Goal: Task Accomplishment & Management: Complete application form

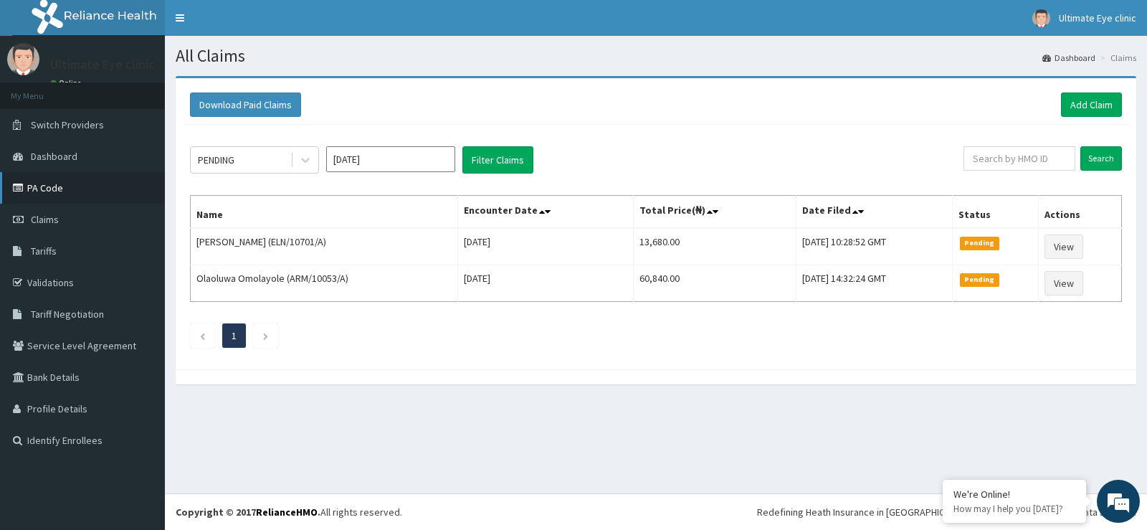
click at [70, 187] on link "PA Code" at bounding box center [82, 188] width 165 height 32
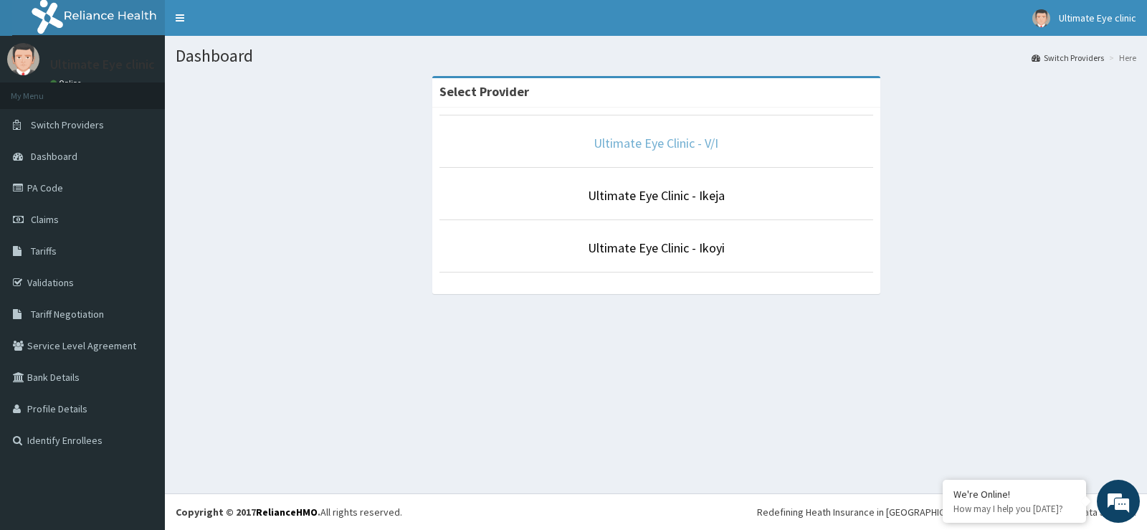
click at [623, 146] on link "Ultimate Eye Clinic - V/I" at bounding box center [656, 143] width 125 height 16
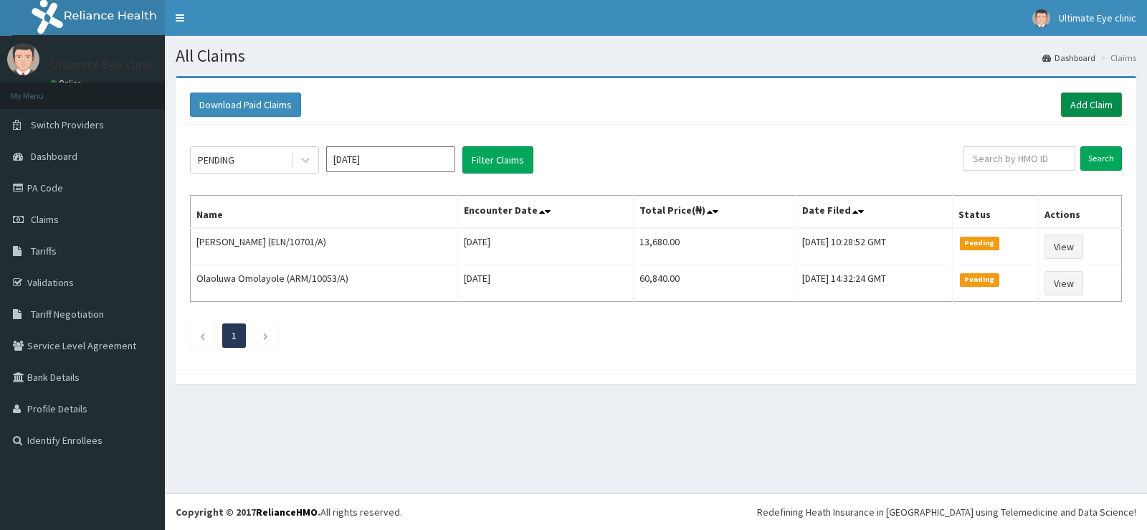
click at [1082, 106] on link "Add Claim" at bounding box center [1091, 104] width 61 height 24
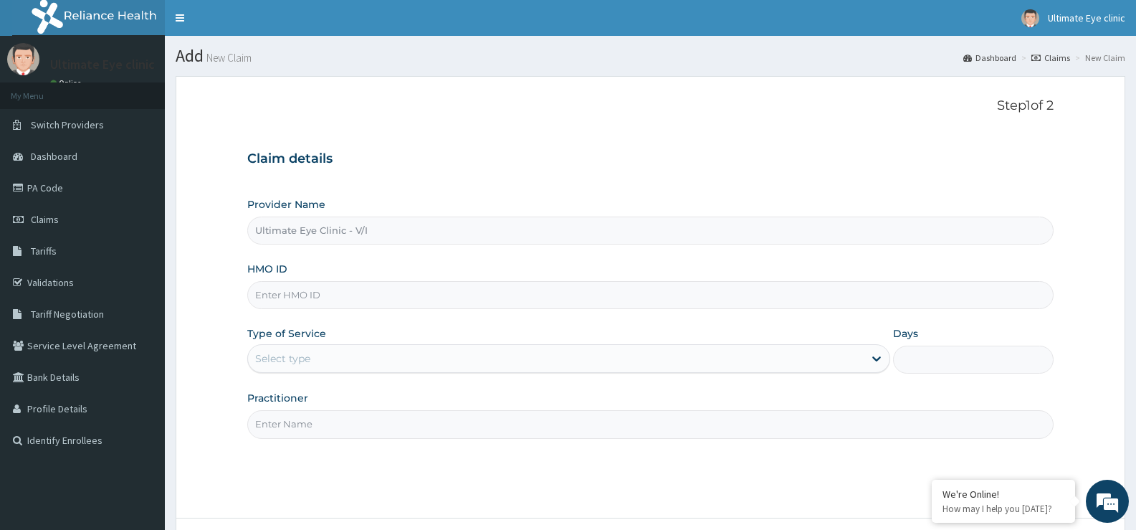
type input "Ultimate Eye Clinic - V/I"
click at [373, 295] on input "HMO ID" at bounding box center [650, 295] width 806 height 28
type input "KSB/11488/B"
click at [330, 353] on div "Select type" at bounding box center [555, 358] width 615 height 23
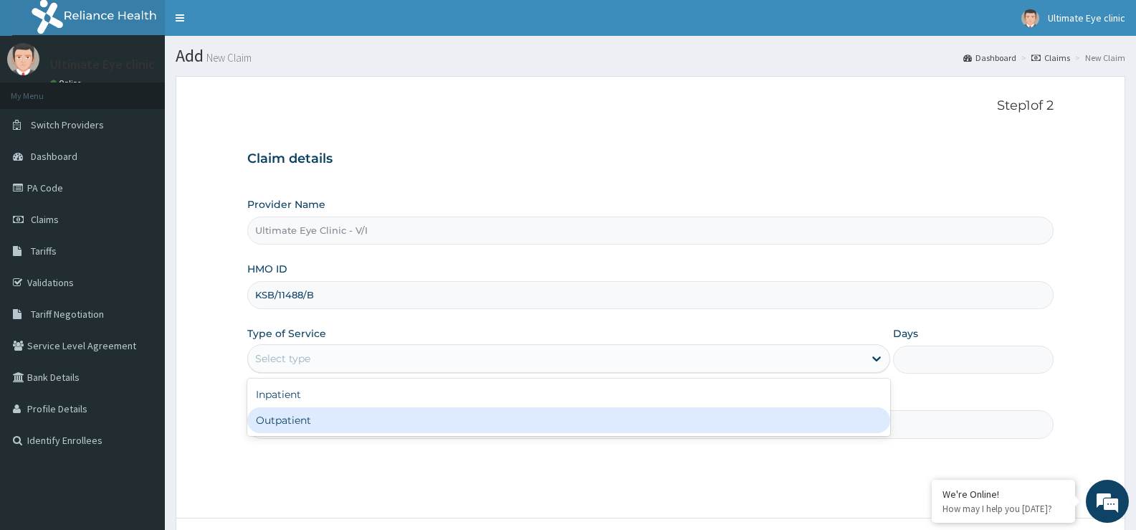
click at [315, 419] on div "Outpatient" at bounding box center [568, 420] width 642 height 26
type input "1"
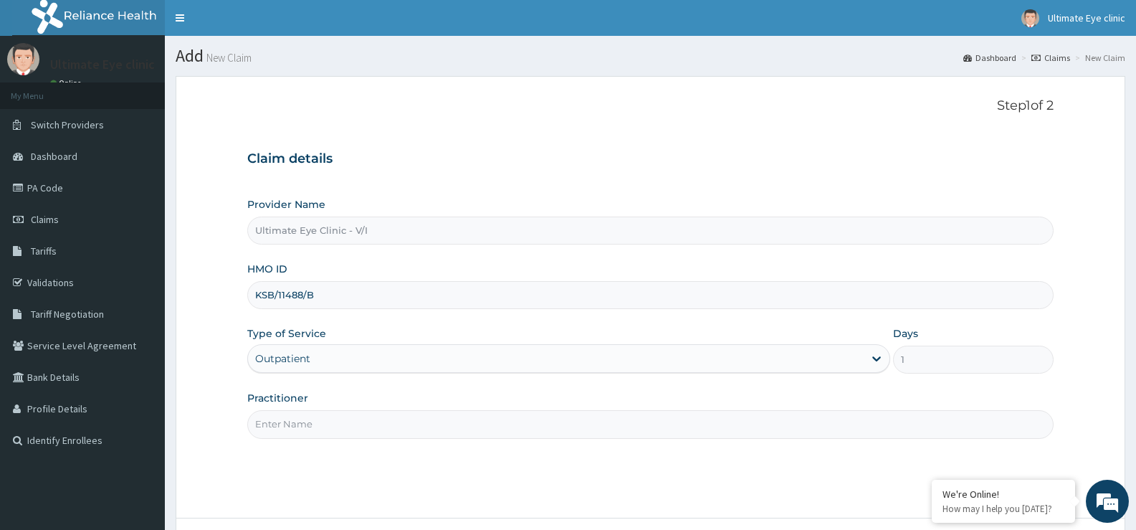
click at [321, 423] on input "Practitioner" at bounding box center [650, 424] width 806 height 28
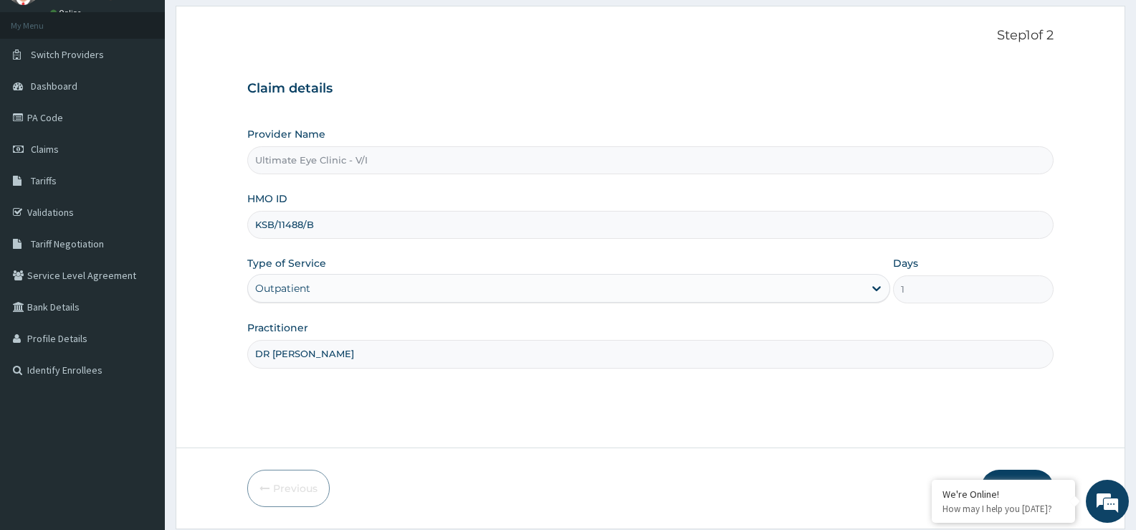
scroll to position [117, 0]
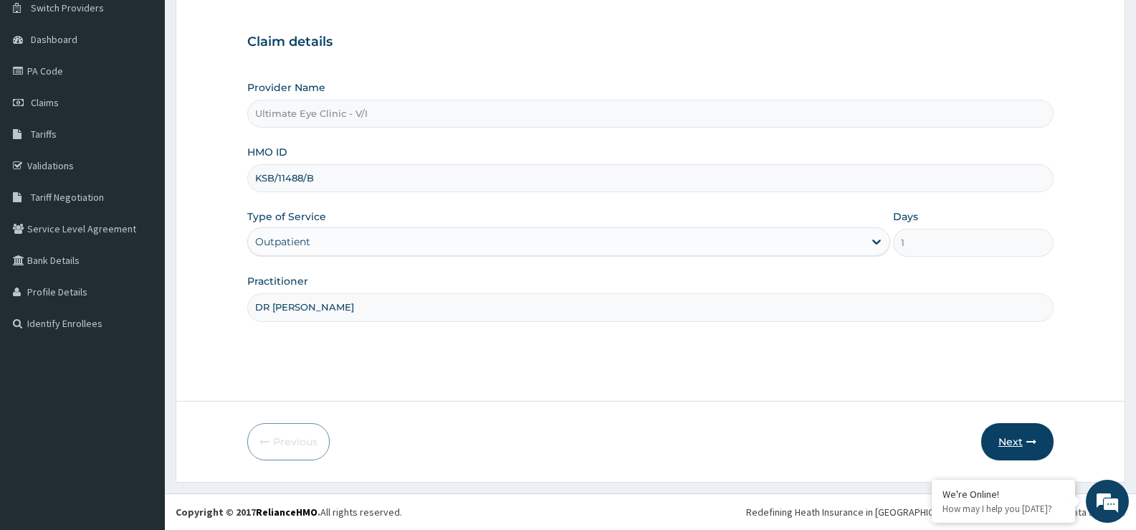
type input "DR ESHORIA"
click at [1009, 439] on button "Next" at bounding box center [1017, 441] width 72 height 37
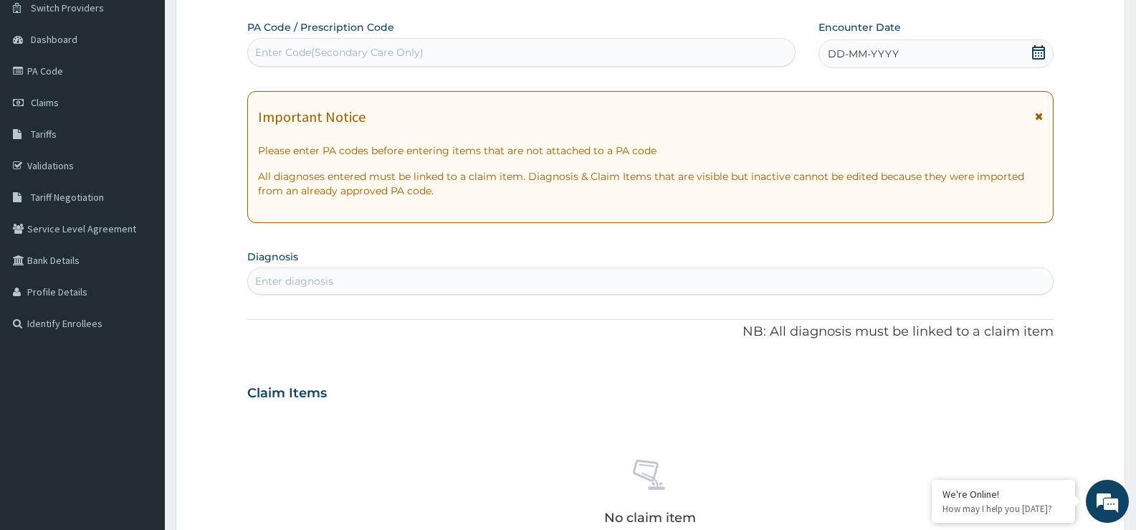
click at [551, 54] on div "Enter Code(Secondary Care Only)" at bounding box center [521, 52] width 547 height 23
paste input "PA/821FCB"
type input "PA/821FCB"
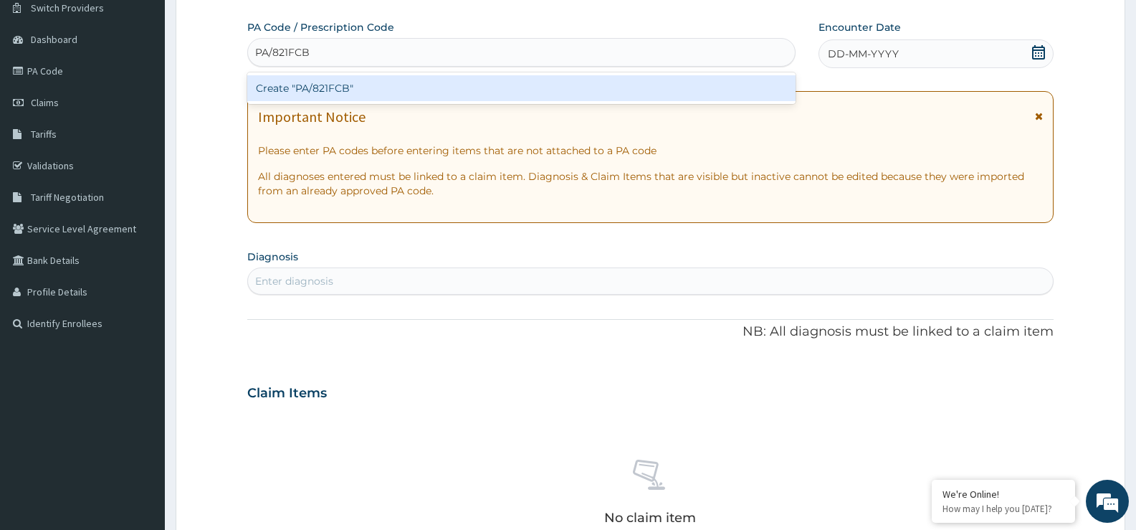
click at [542, 87] on div "Create "PA/821FCB"" at bounding box center [521, 88] width 548 height 26
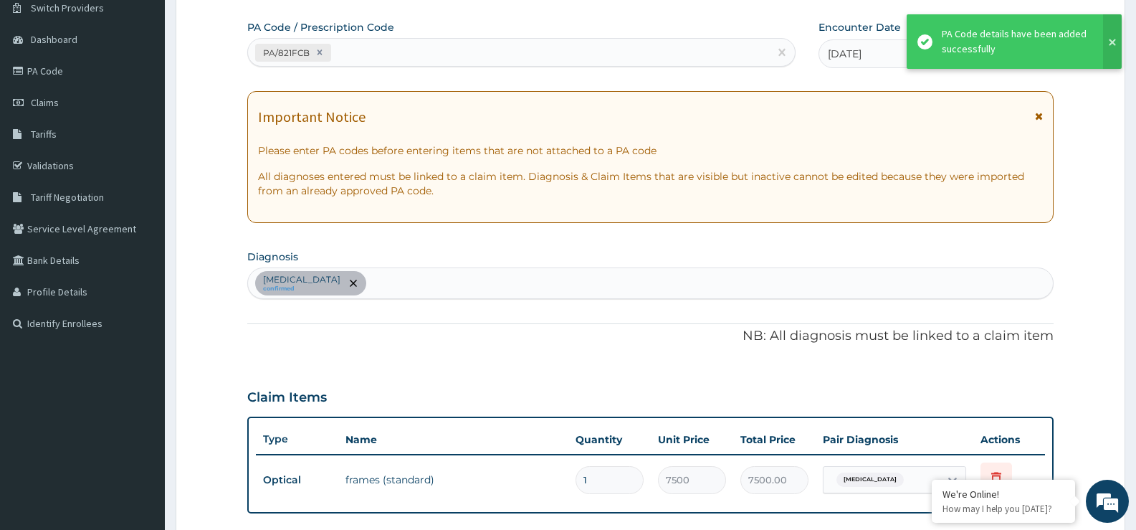
click at [1110, 44] on button at bounding box center [1112, 41] width 19 height 54
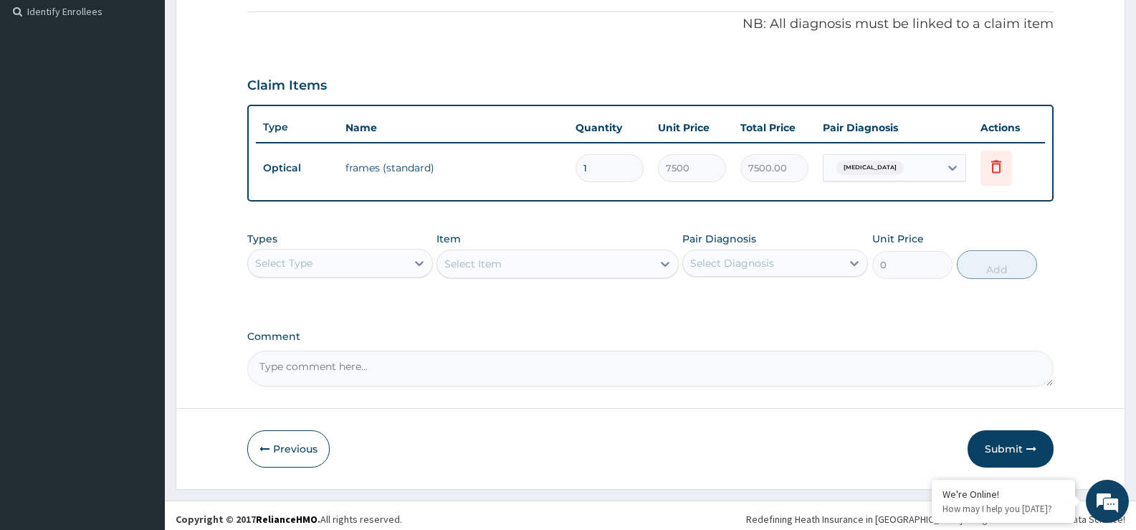
scroll to position [436, 0]
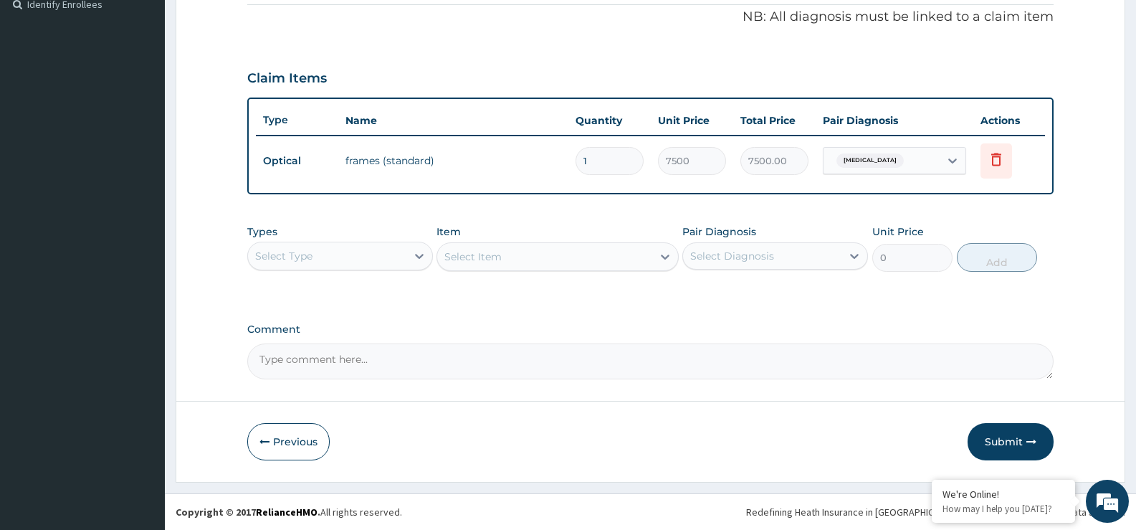
click at [572, 361] on textarea "Comment" at bounding box center [650, 361] width 806 height 36
type textarea "FRAME: 35,000.00"
click at [615, 165] on input "1" at bounding box center [610, 161] width 68 height 28
type input "0.00"
type input "5"
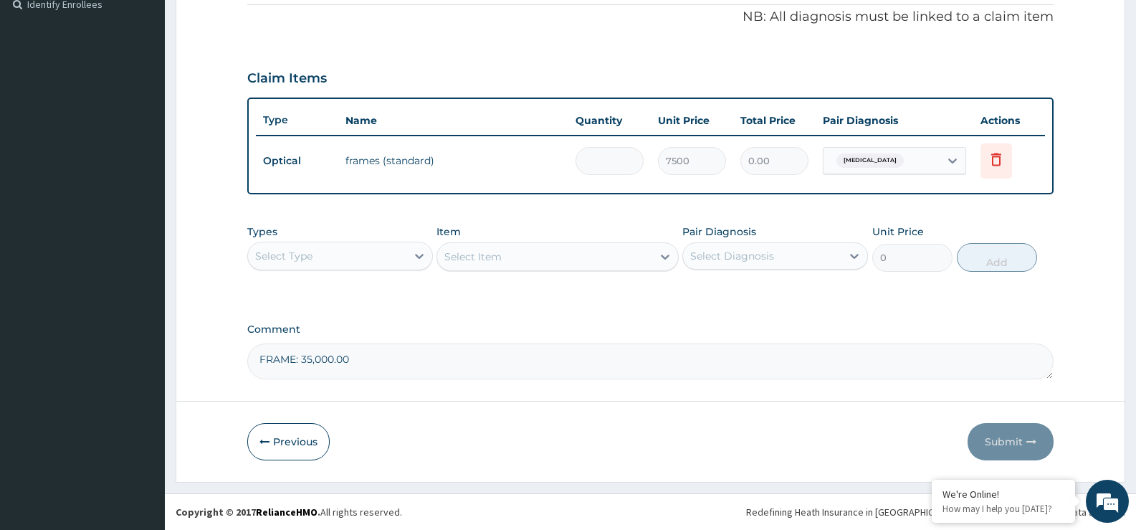
type input "37500.00"
type input "0.00"
type input "4"
type input "30000.00"
type input "0.00"
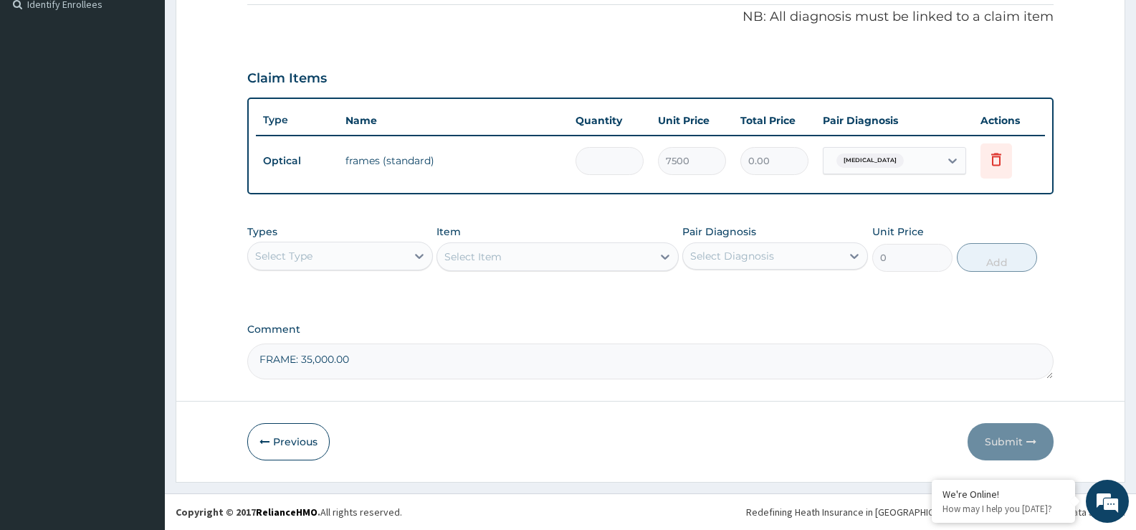
type input "5"
type input "37500.00"
type input "5"
click at [401, 368] on textarea "FRAME: 35,000.00" at bounding box center [650, 361] width 806 height 36
click at [351, 360] on textarea "FRAME: 35,000.00 AS APPROVED)" at bounding box center [650, 361] width 806 height 36
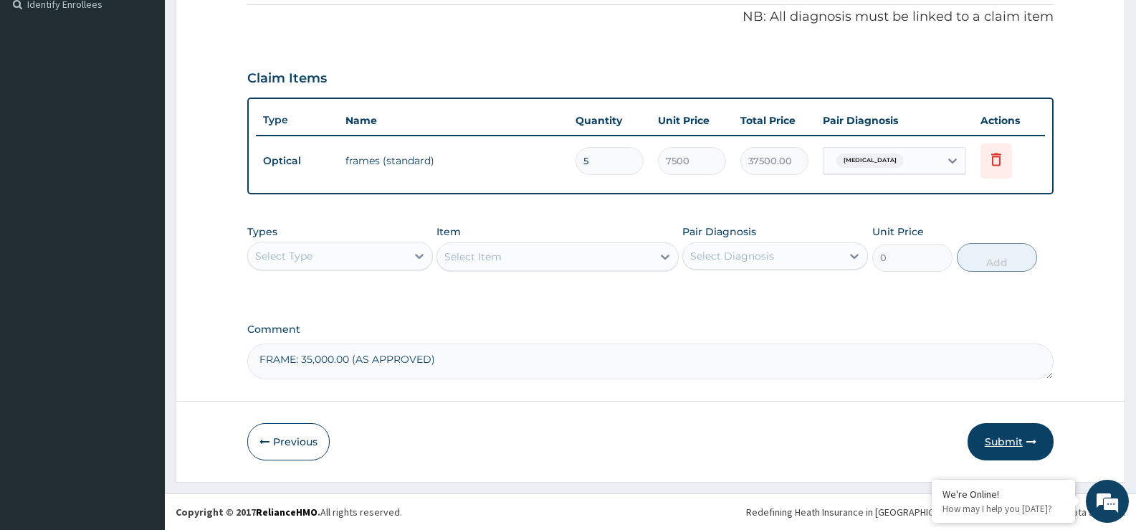
type textarea "FRAME: 35,000.00 (AS APPROVED)"
click at [1004, 436] on button "Submit" at bounding box center [1011, 441] width 86 height 37
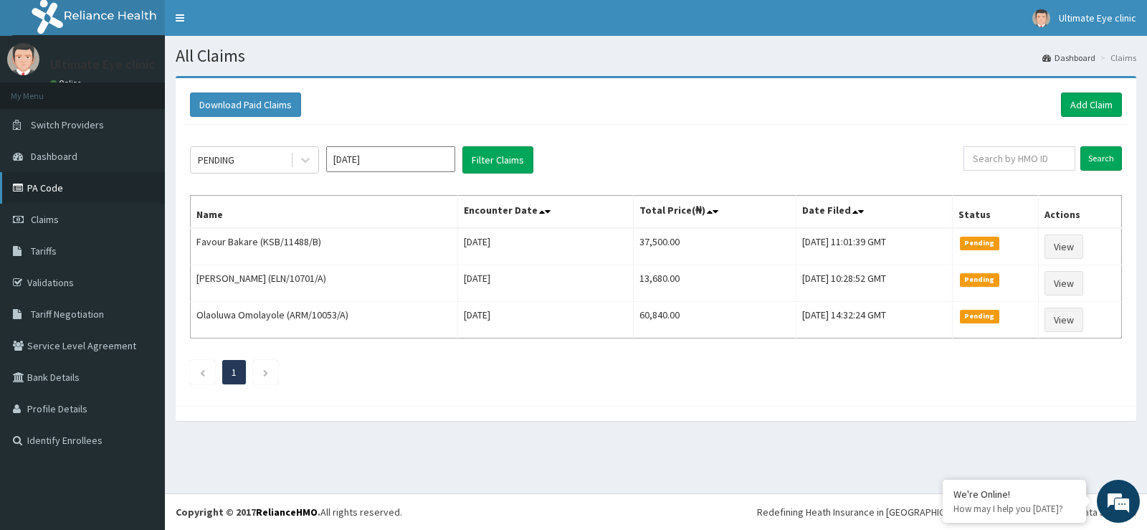
click at [51, 189] on link "PA Code" at bounding box center [82, 188] width 165 height 32
click at [36, 184] on link "PA Code" at bounding box center [82, 188] width 165 height 32
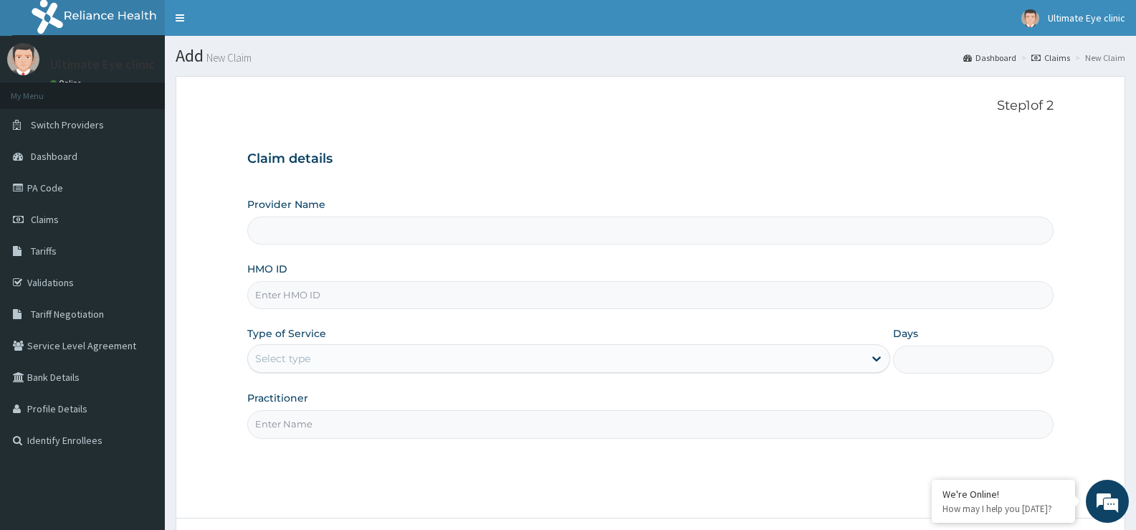
type input "Ultimate Eye Clinic - V/I"
click at [384, 296] on input "HMO ID" at bounding box center [650, 295] width 806 height 28
type input "KSB/11488/A"
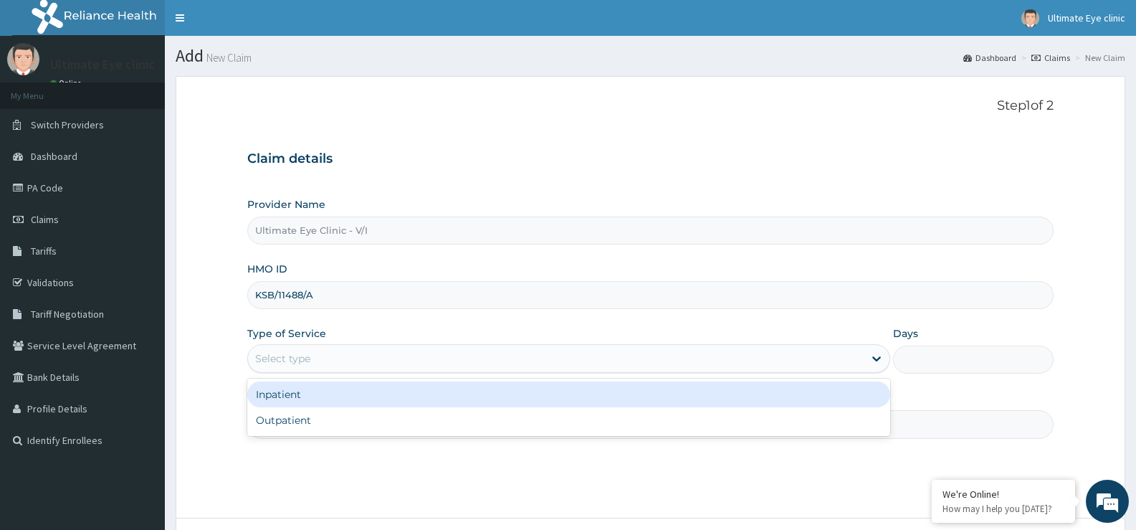
click at [345, 357] on div "Select type" at bounding box center [555, 358] width 615 height 23
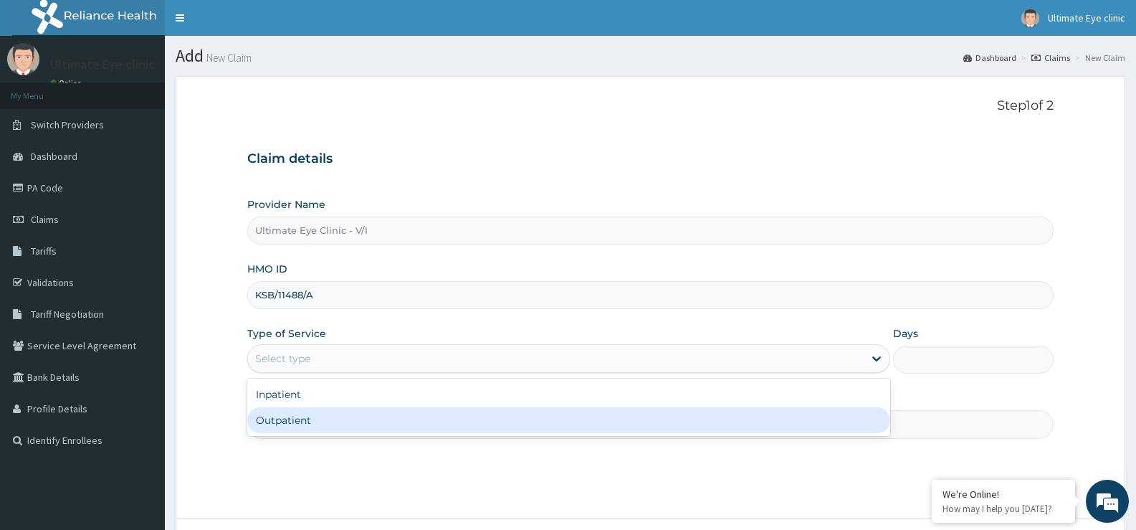
drag, startPoint x: 330, startPoint y: 417, endPoint x: 335, endPoint y: 411, distance: 7.6
click at [330, 416] on div "Outpatient" at bounding box center [568, 420] width 642 height 26
type input "1"
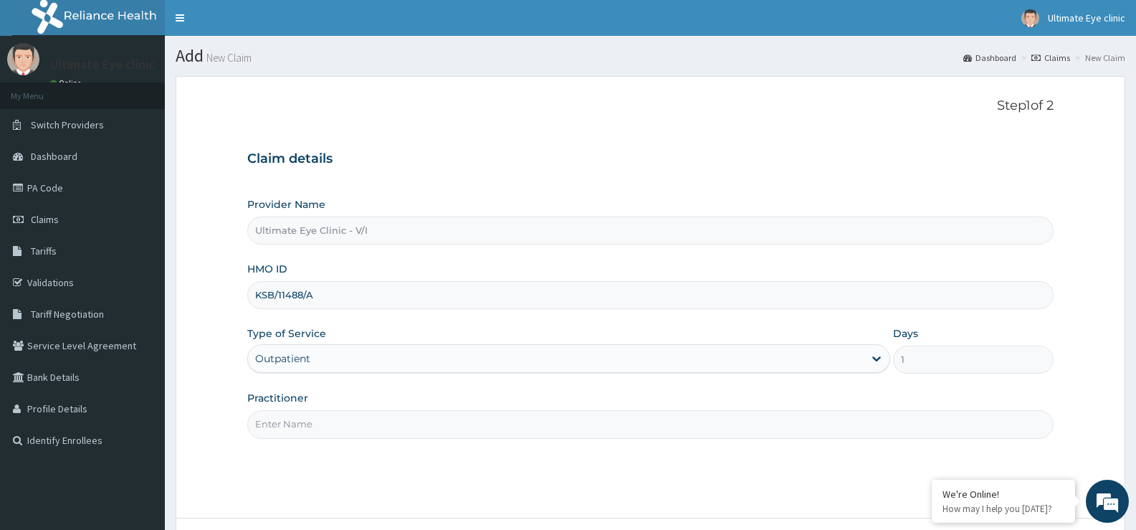
click at [340, 424] on input "Practitioner" at bounding box center [650, 424] width 806 height 28
type input "DR AMAKA"
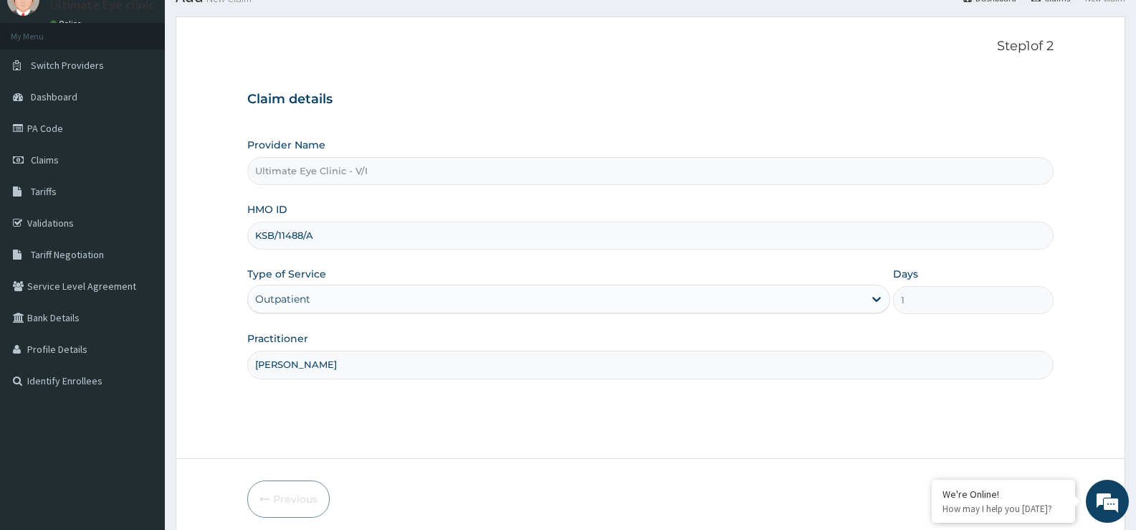
scroll to position [117, 0]
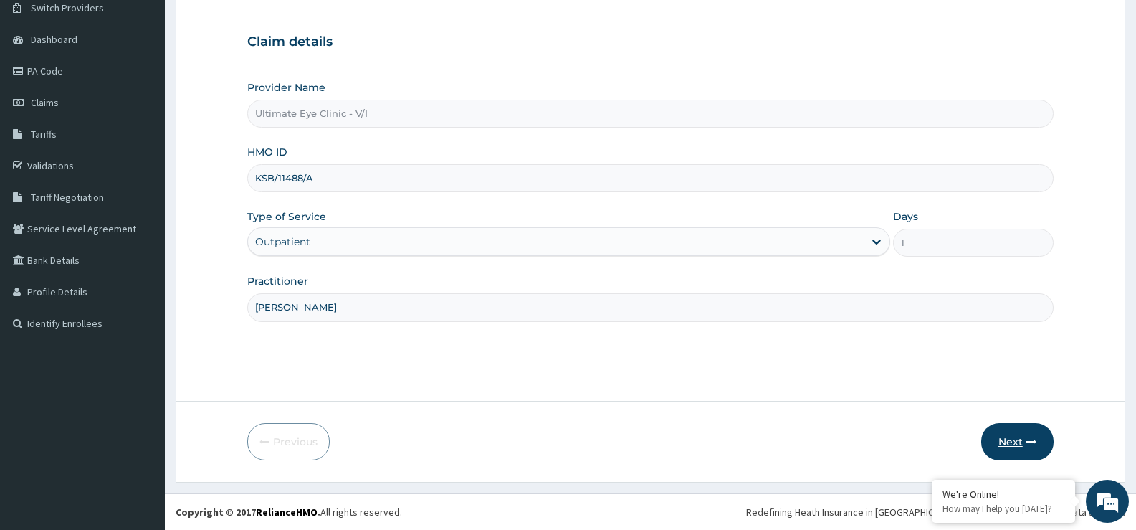
click at [1007, 436] on button "Next" at bounding box center [1017, 441] width 72 height 37
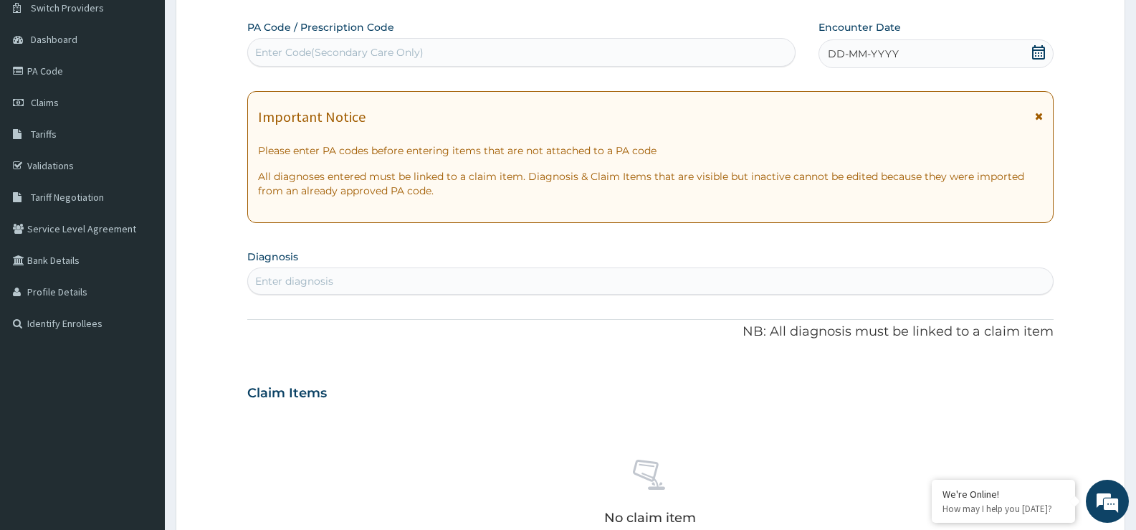
click at [522, 53] on div "Enter Code(Secondary Care Only)" at bounding box center [521, 52] width 547 height 23
paste input "PA/A23337"
type input "PA/A23337"
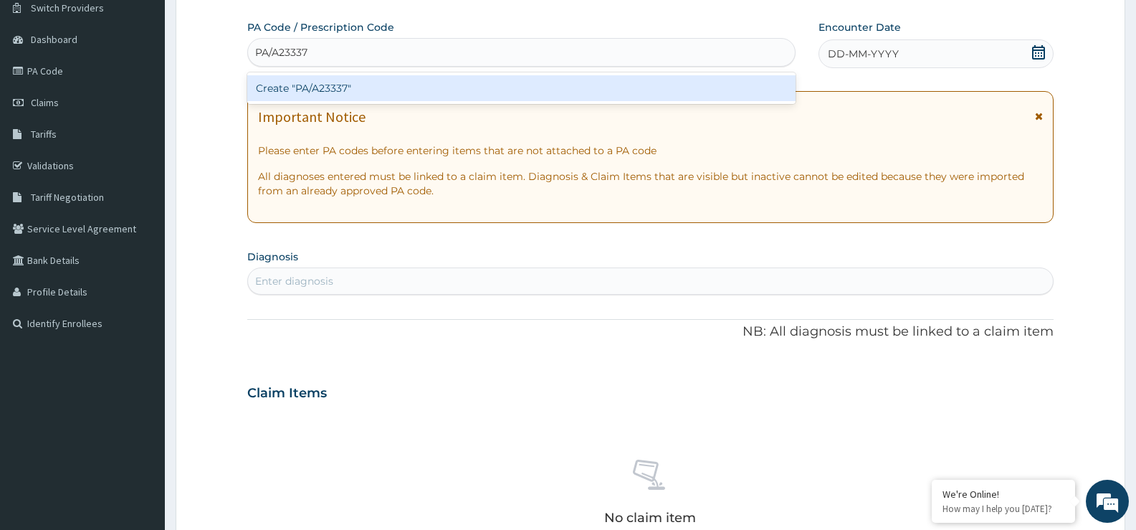
click at [521, 90] on div "Create "PA/A23337"" at bounding box center [521, 88] width 548 height 26
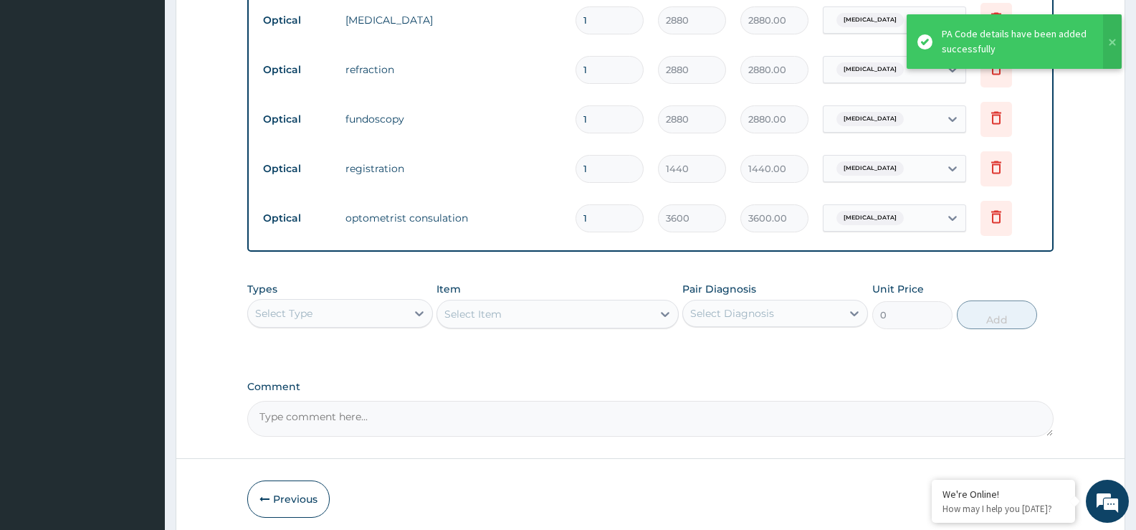
scroll to position [733, 0]
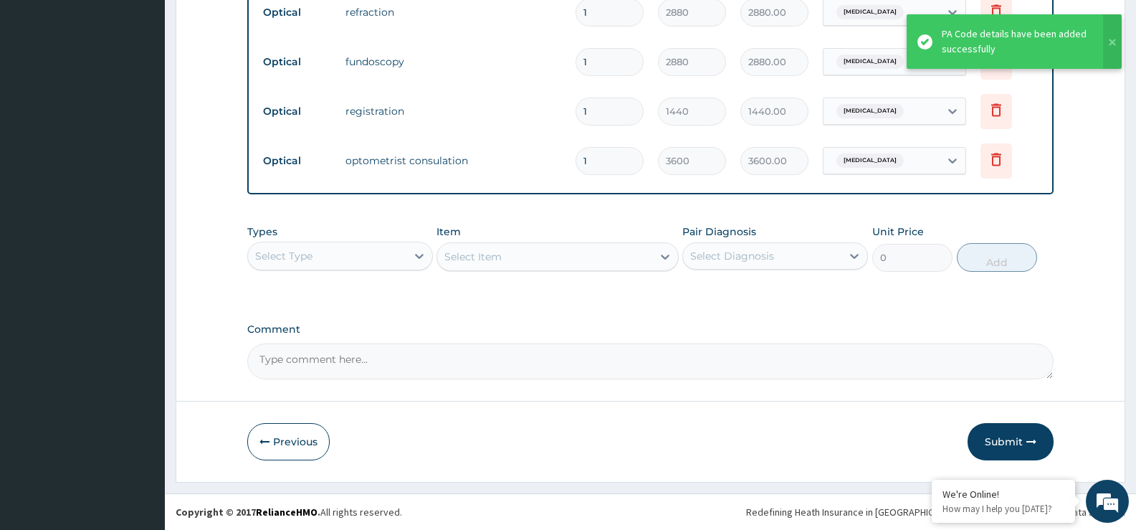
click at [394, 371] on textarea "Comment" at bounding box center [650, 361] width 806 height 36
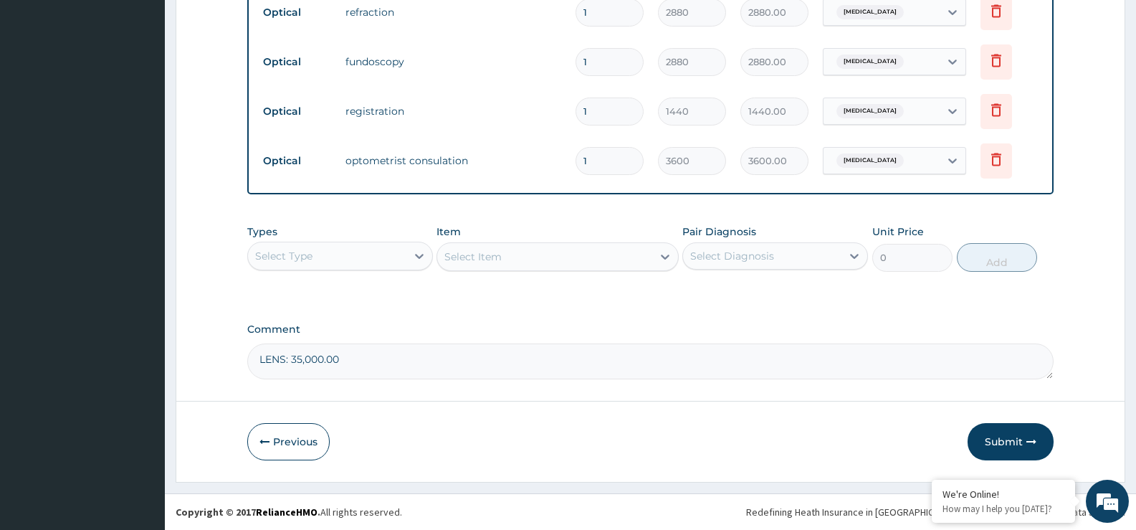
click at [287, 358] on textarea "LENS: 35,000.00" at bounding box center [650, 361] width 806 height 36
type textarea "LENS AND FRAME: 35,000.00"
click at [1007, 438] on button "Submit" at bounding box center [1011, 441] width 86 height 37
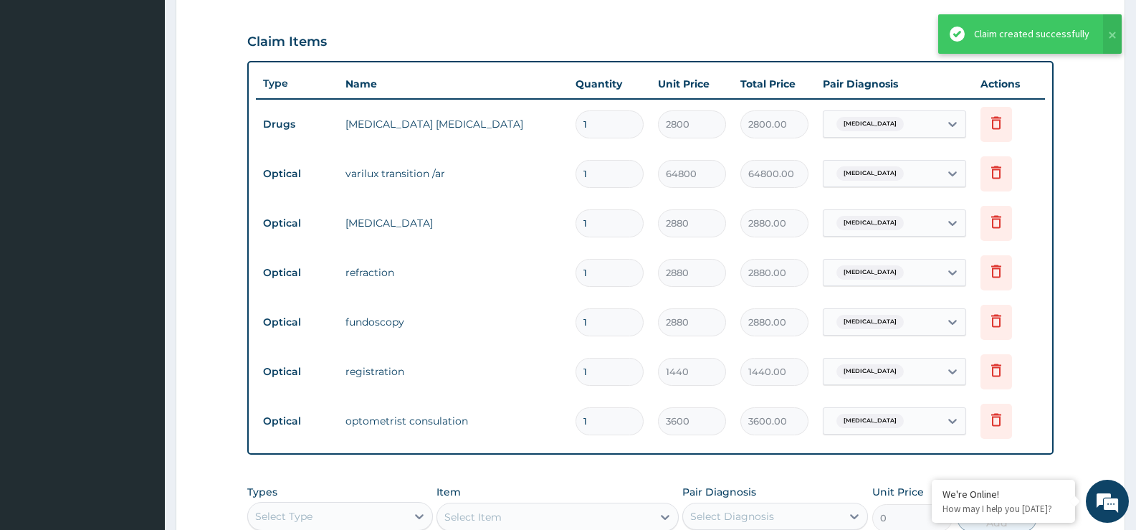
scroll to position [446, 0]
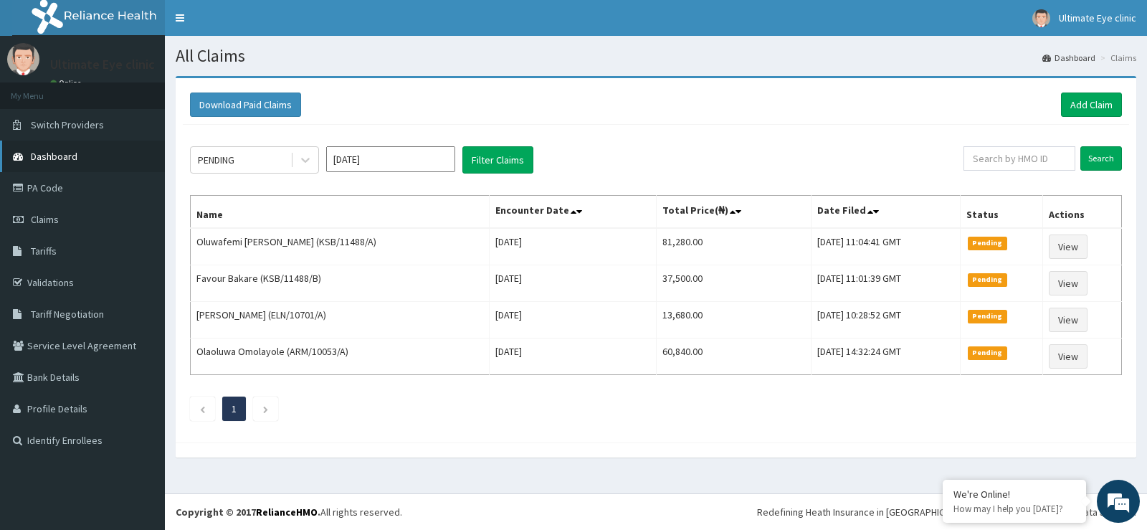
click at [59, 163] on link "Dashboard" at bounding box center [82, 156] width 165 height 32
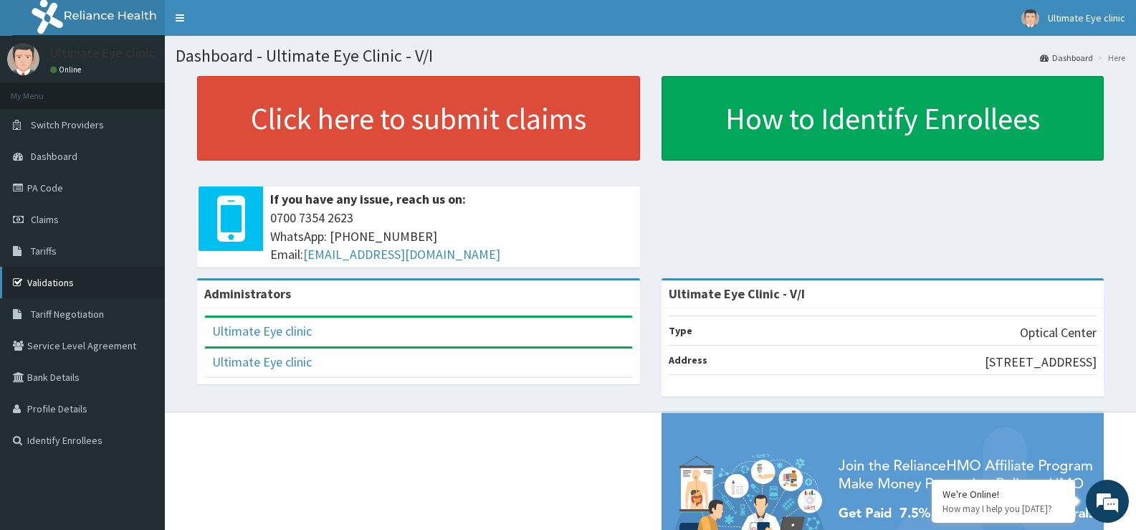
click at [65, 286] on link "Validations" at bounding box center [82, 283] width 165 height 32
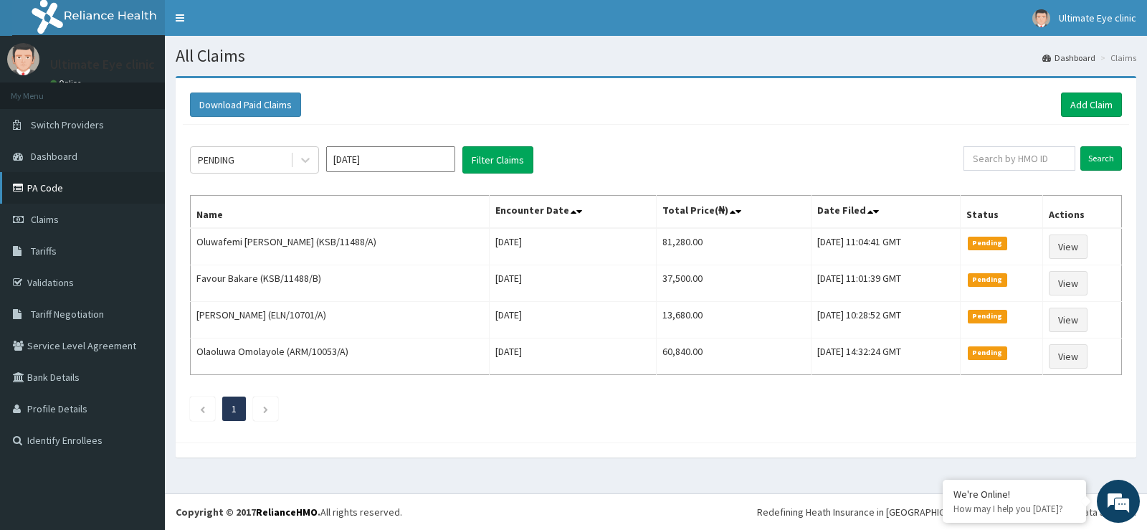
click at [70, 189] on link "PA Code" at bounding box center [82, 188] width 165 height 32
